Goal: Transaction & Acquisition: Purchase product/service

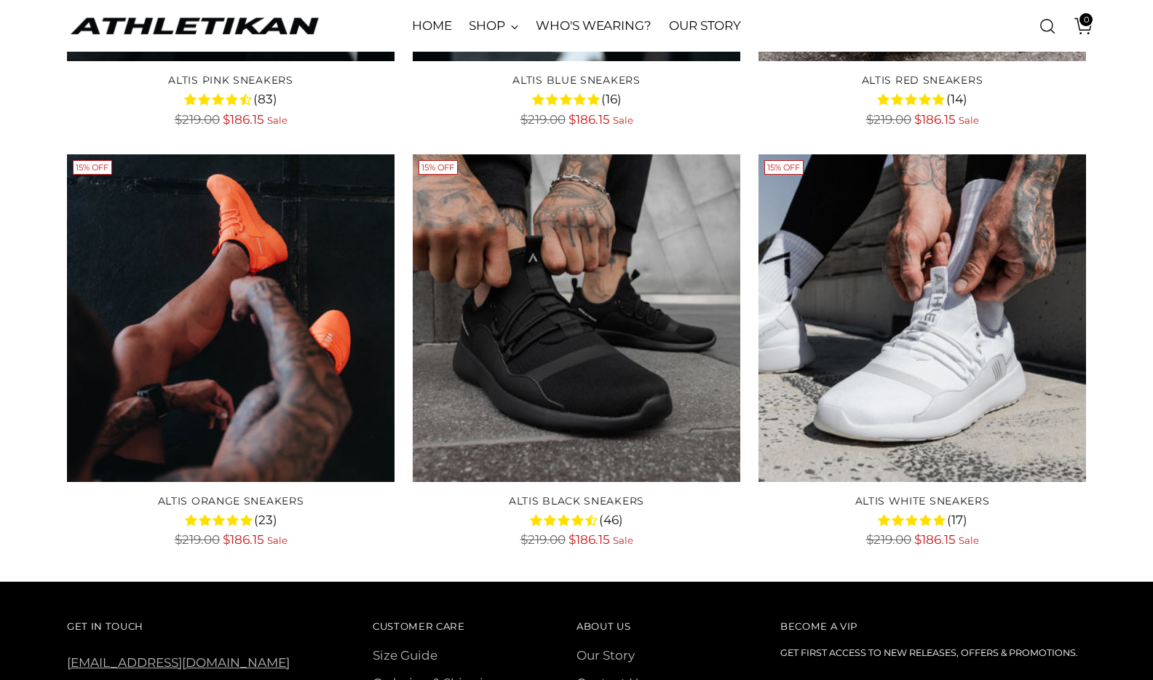
scroll to position [2382, 0]
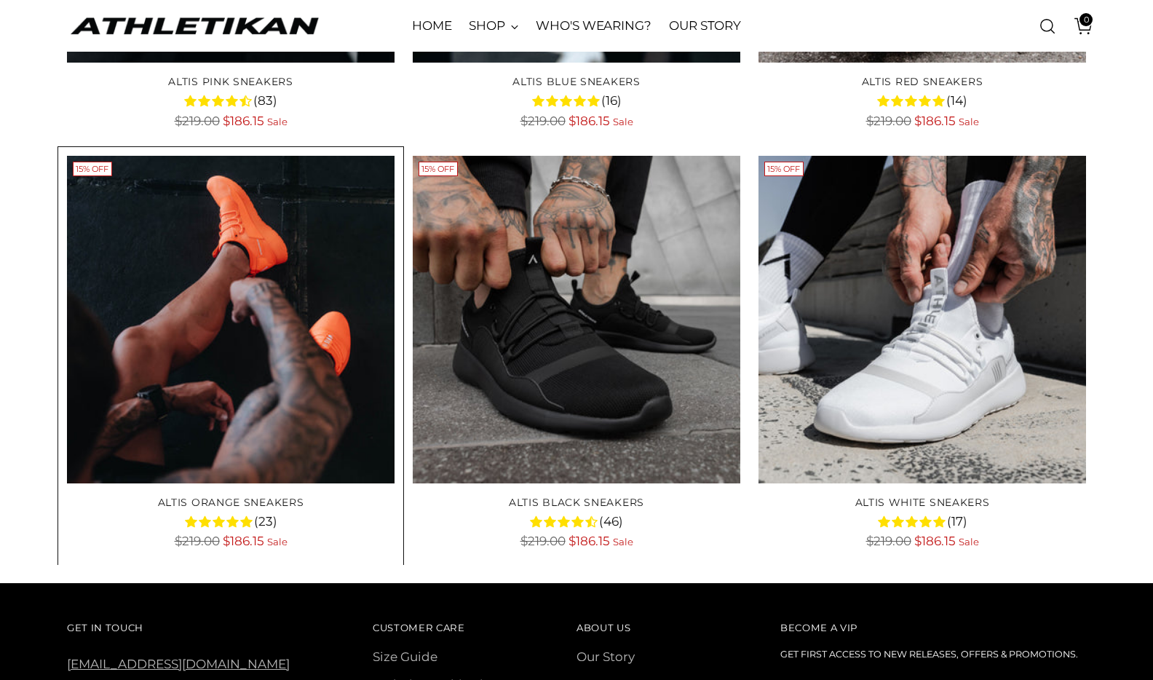
click at [0, 0] on img "ALTIS Orange Sneakers" at bounding box center [0, 0] width 0 height 0
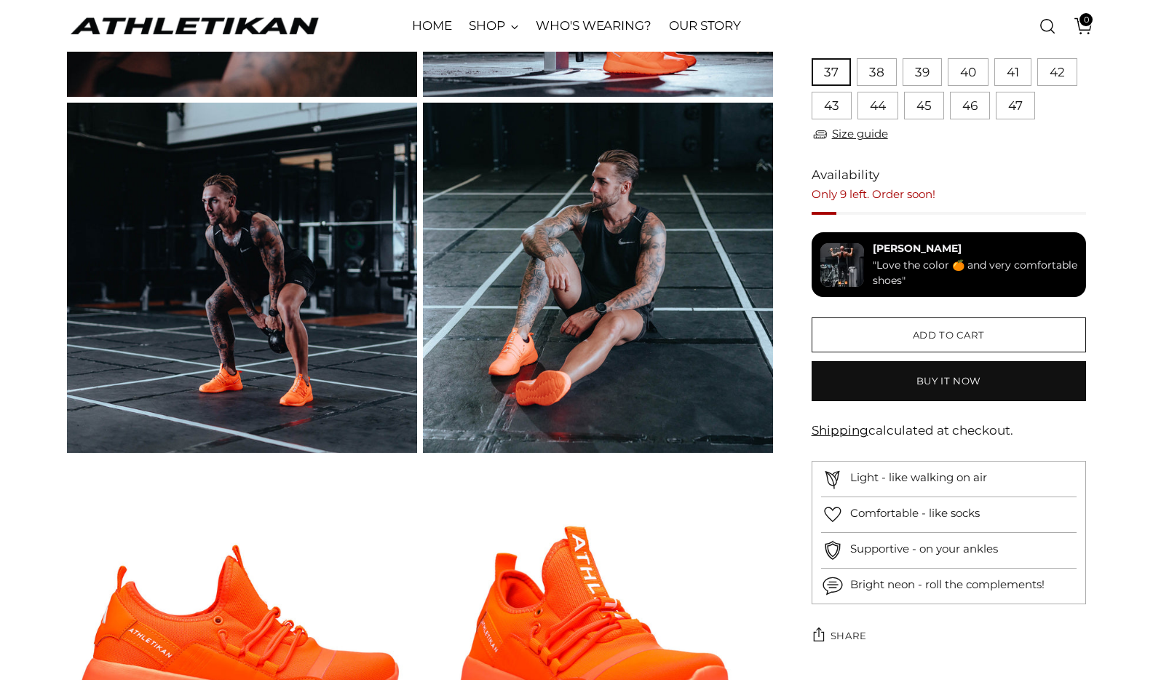
scroll to position [392, 0]
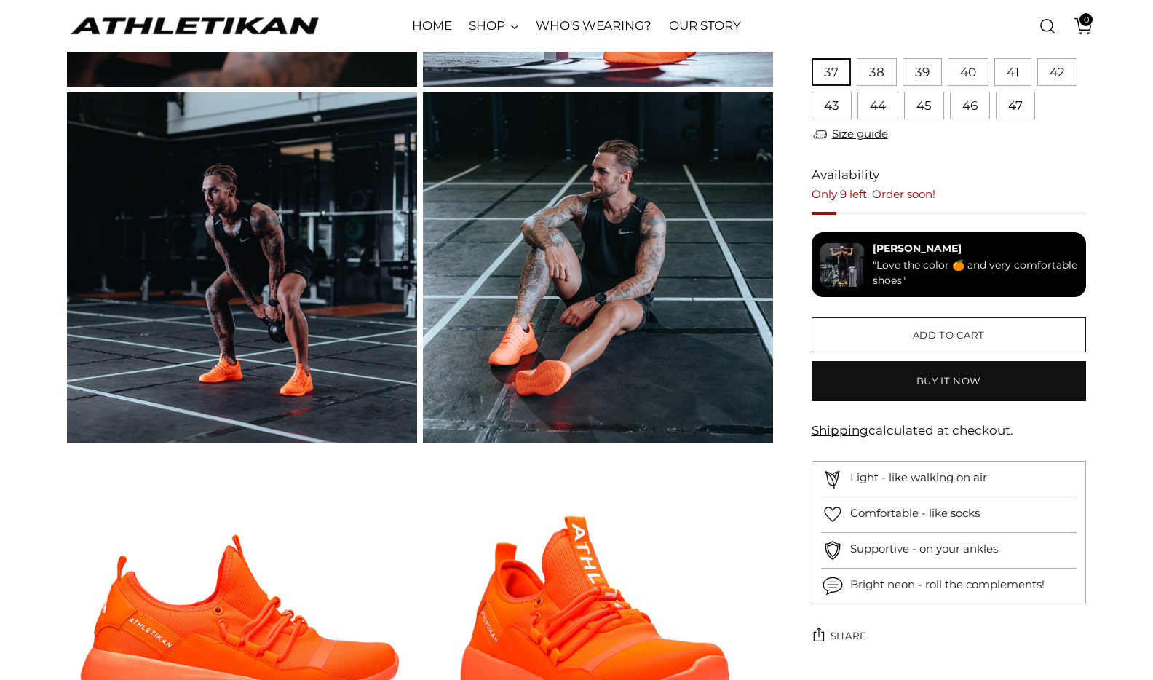
click at [583, 226] on img at bounding box center [598, 267] width 350 height 350
click at [298, 277] on img at bounding box center [242, 267] width 350 height 350
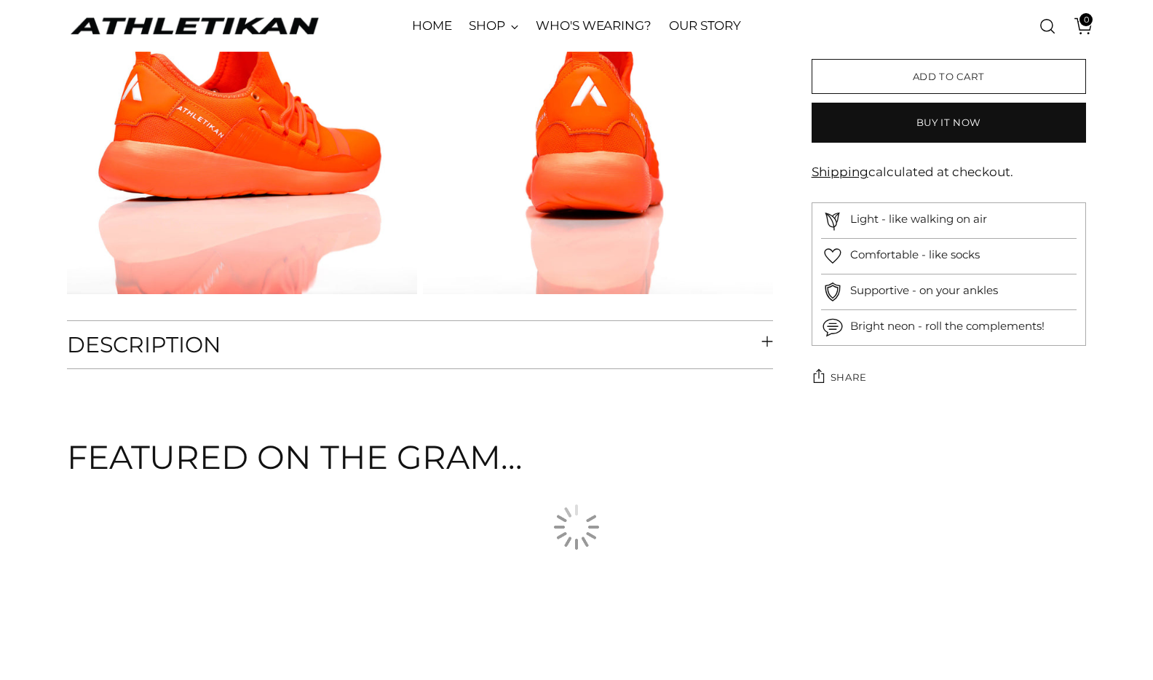
scroll to position [1261, 0]
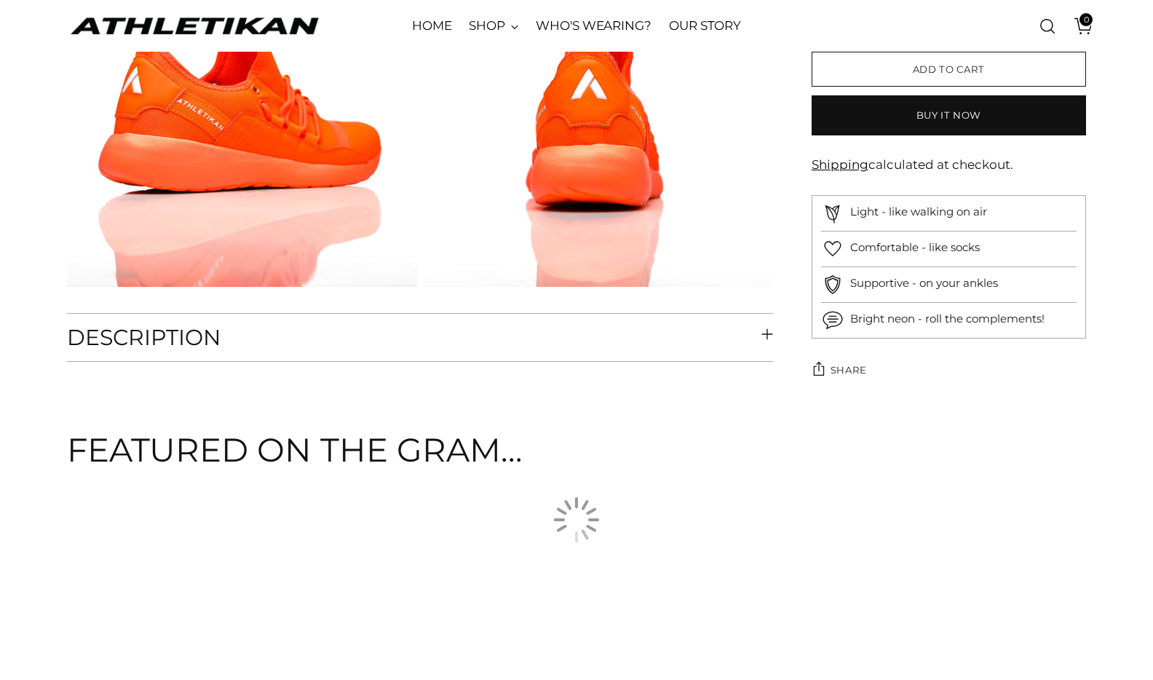
click at [430, 182] on img at bounding box center [598, 112] width 350 height 350
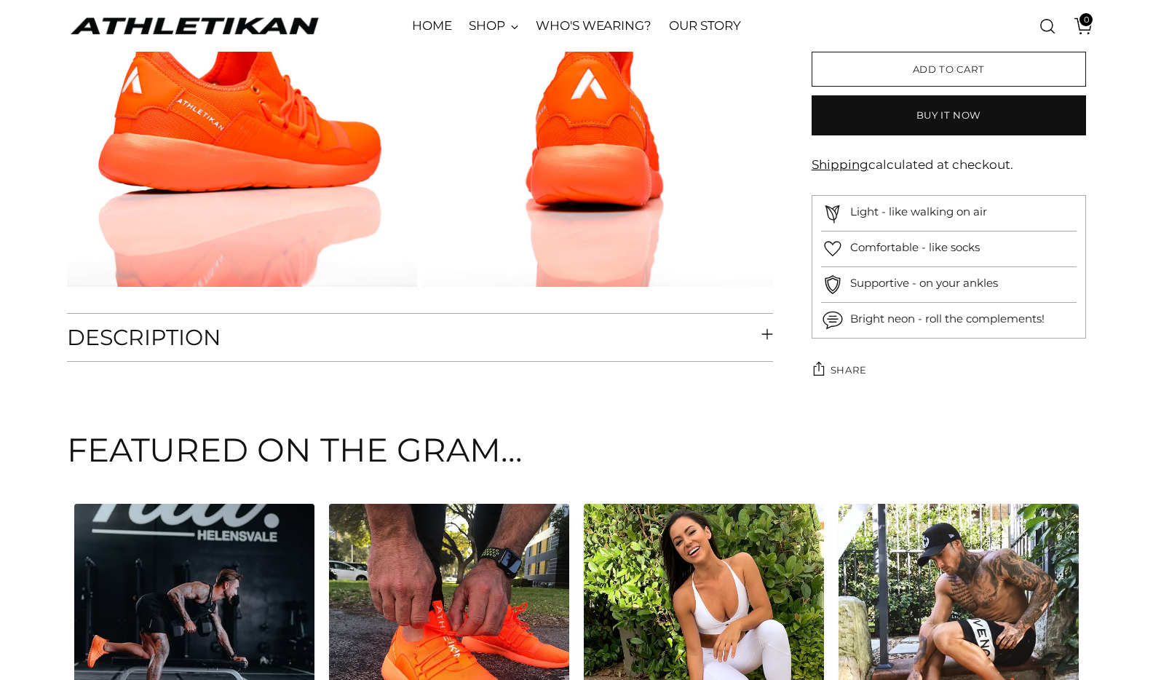
scroll to position [1254, 0]
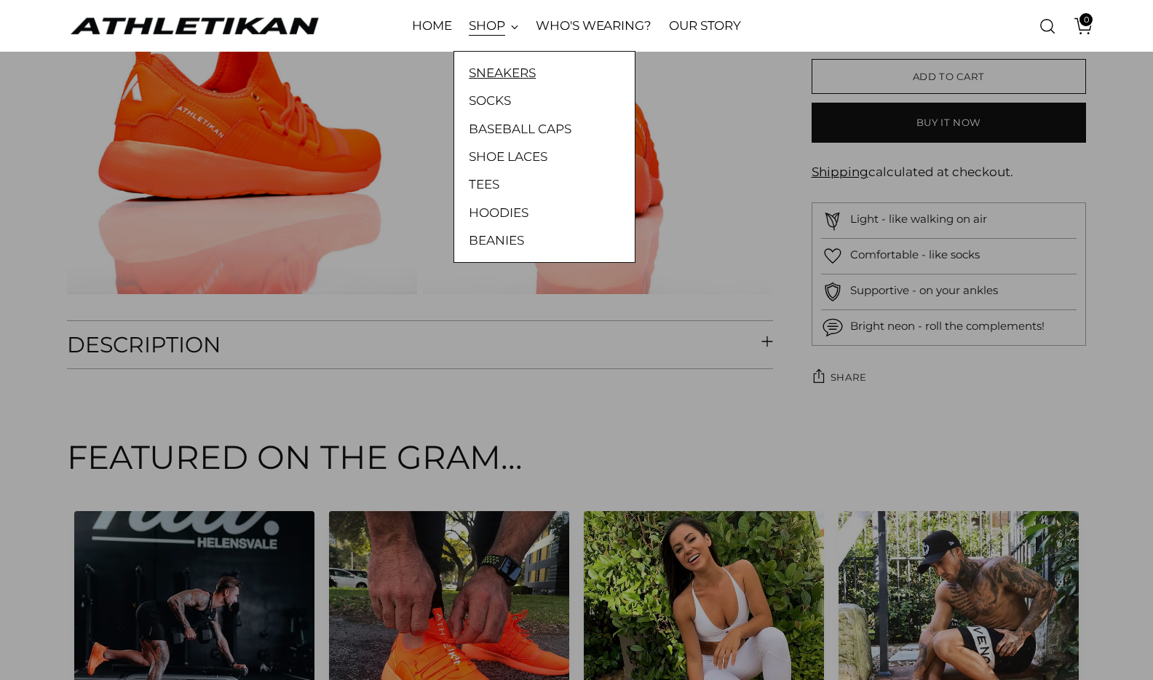
click at [502, 71] on link "SNEAKERS" at bounding box center [544, 72] width 151 height 19
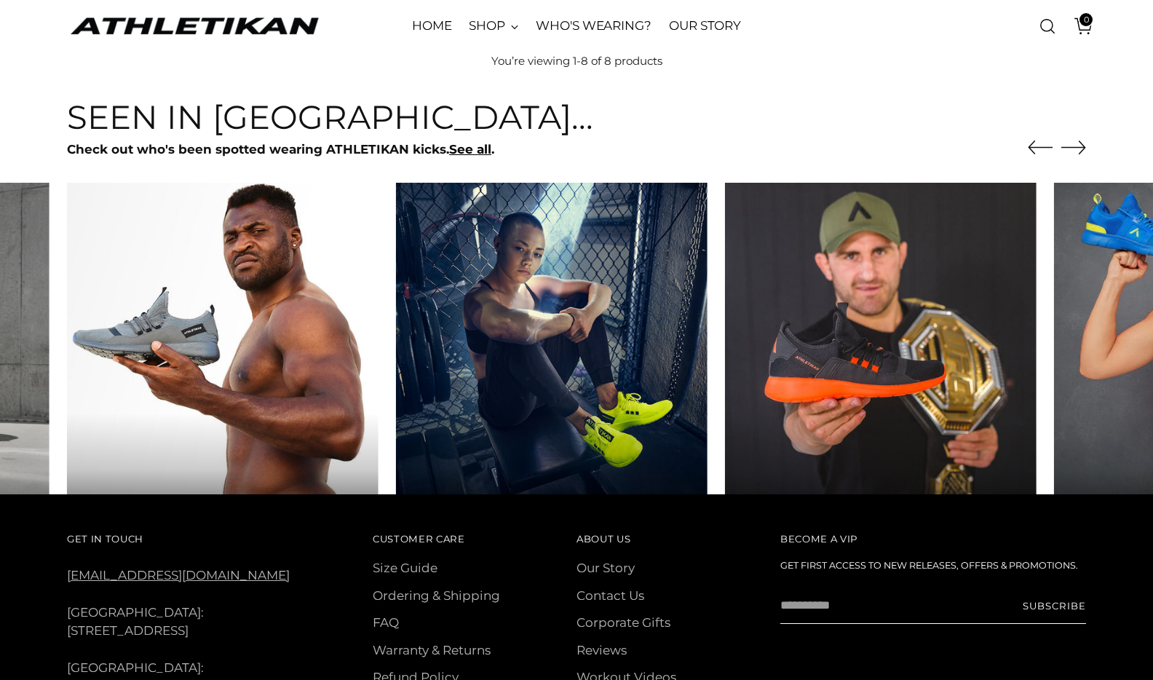
scroll to position [872, 0]
